Goal: Task Accomplishment & Management: Manage account settings

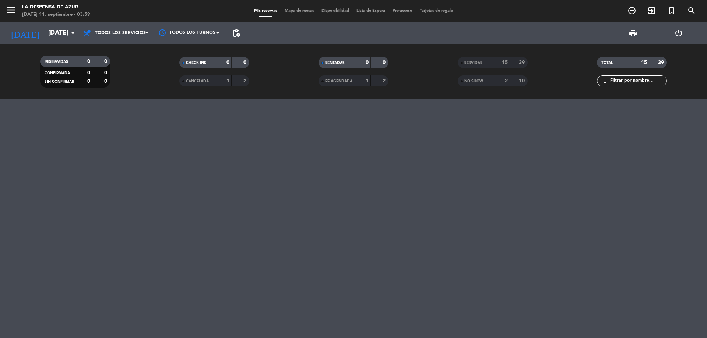
click at [63, 32] on input "[DATE]" at bounding box center [87, 33] width 85 height 15
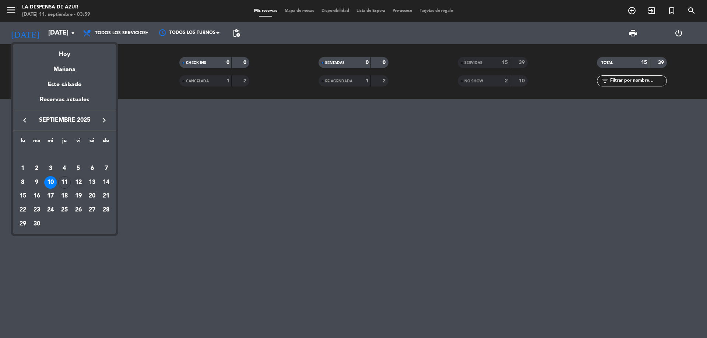
click at [72, 181] on td "12" at bounding box center [78, 183] width 14 height 14
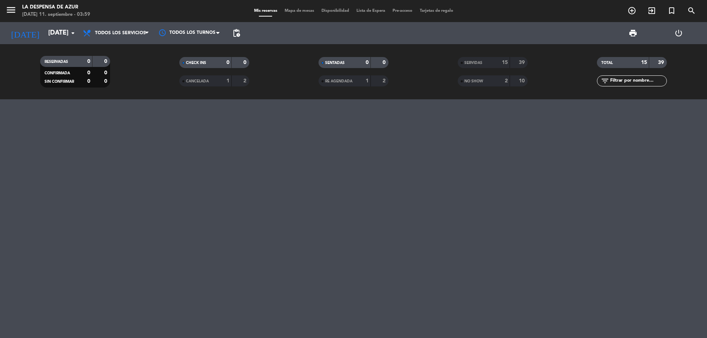
type input "[DATE]"
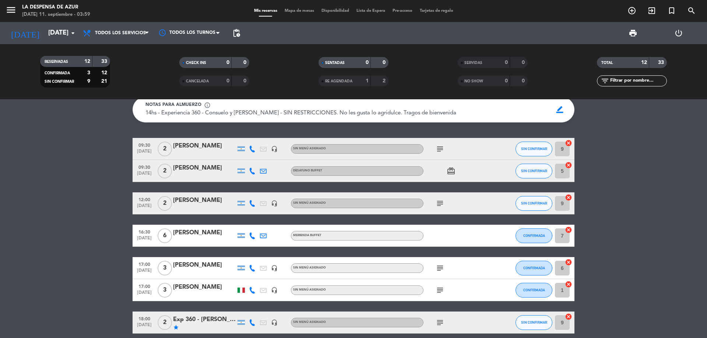
scroll to position [37, 0]
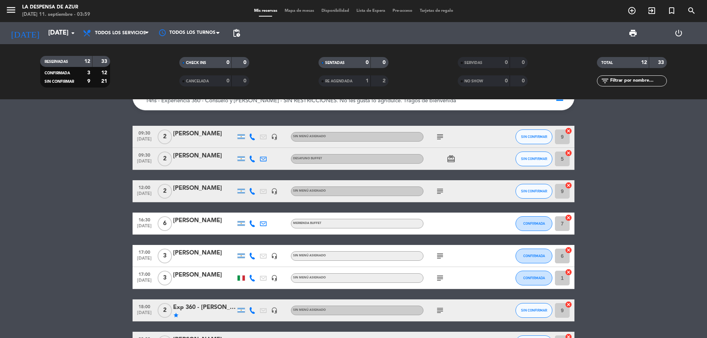
click at [201, 271] on div "[PERSON_NAME]" at bounding box center [204, 276] width 63 height 10
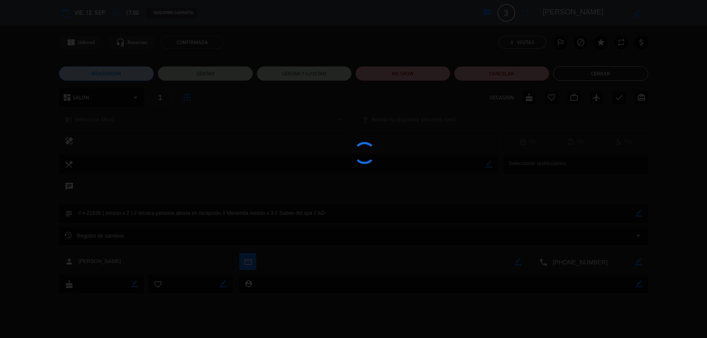
scroll to position [75, 0]
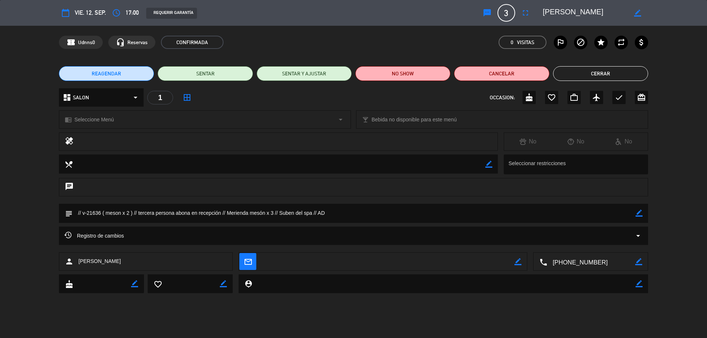
click at [639, 10] on icon "border_color" at bounding box center [637, 13] width 7 height 7
click at [504, 11] on span "3" at bounding box center [506, 13] width 18 height 18
click at [511, 11] on span "3" at bounding box center [506, 13] width 18 height 18
click at [522, 11] on icon "fullscreen" at bounding box center [525, 12] width 9 height 9
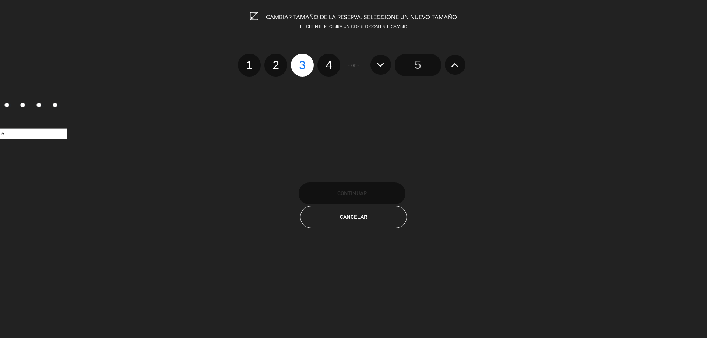
click at [281, 67] on label "2" at bounding box center [275, 65] width 23 height 23
click at [277, 61] on input "2" at bounding box center [274, 58] width 5 height 5
radio input "true"
radio input "false"
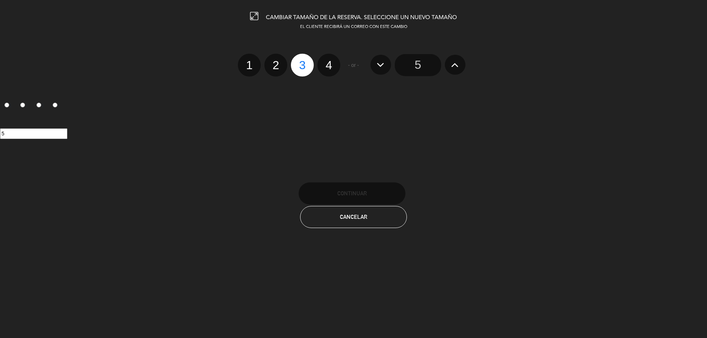
radio input "false"
radio input "true"
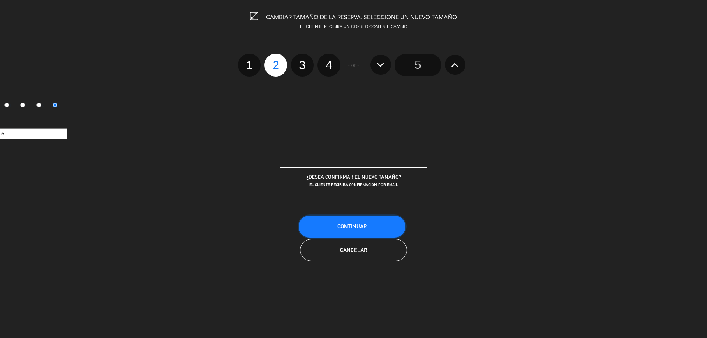
drag, startPoint x: 352, startPoint y: 228, endPoint x: 384, endPoint y: 217, distance: 33.8
click at [353, 228] on span "Continuar" at bounding box center [351, 226] width 29 height 6
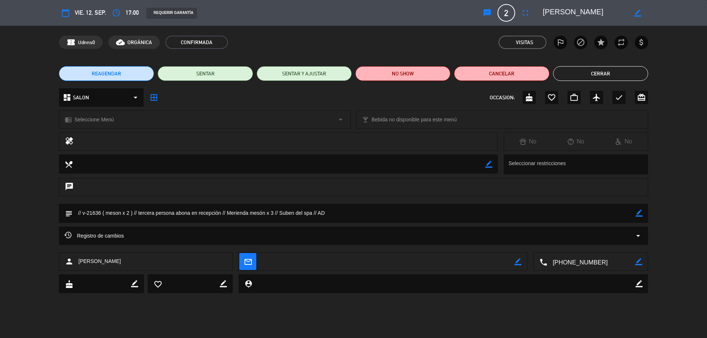
click at [639, 212] on icon "border_color" at bounding box center [638, 213] width 7 height 7
drag, startPoint x: 227, startPoint y: 213, endPoint x: 103, endPoint y: 221, distance: 124.3
click at [103, 221] on textarea at bounding box center [354, 213] width 563 height 19
click at [153, 216] on textarea at bounding box center [354, 213] width 563 height 19
type textarea "// v-21636 // Merienda mesón x 2 // Suben del spa // AD"
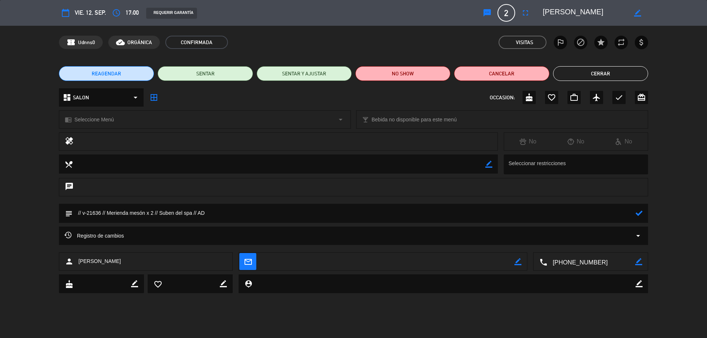
click at [637, 211] on icon at bounding box center [638, 213] width 7 height 7
click at [588, 77] on button "Cerrar" at bounding box center [600, 73] width 95 height 15
